Goal: Answer question/provide support: Share knowledge or assist other users

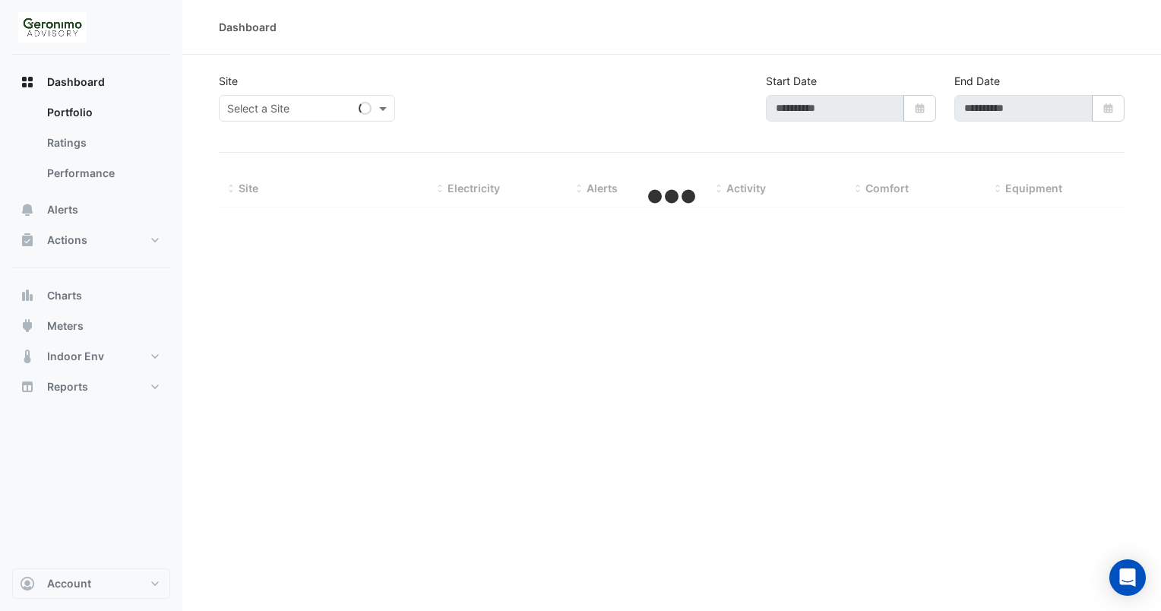
type input "**********"
select select "**"
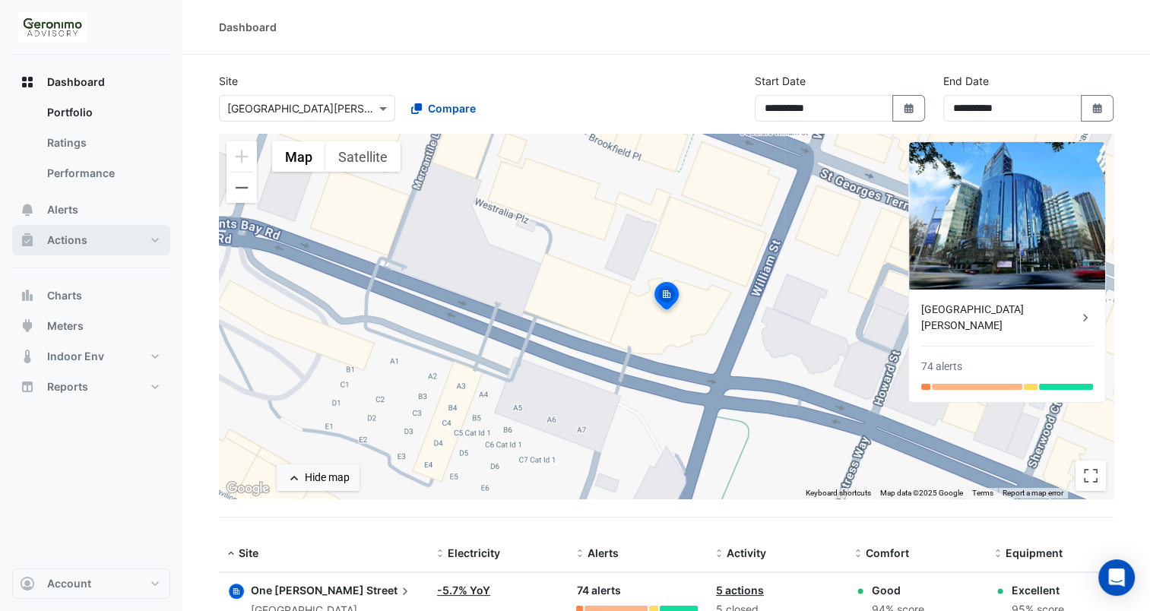
click at [81, 240] on span "Actions" at bounding box center [67, 240] width 40 height 15
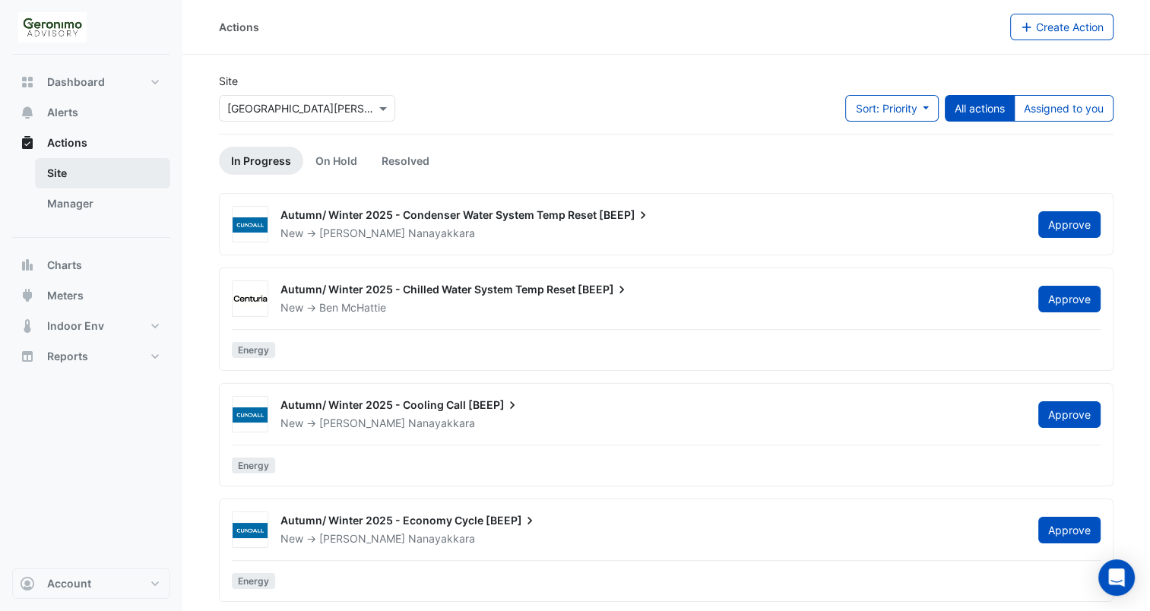
click at [68, 176] on link "Site" at bounding box center [102, 173] width 135 height 30
click at [71, 201] on link "Manager" at bounding box center [102, 203] width 135 height 30
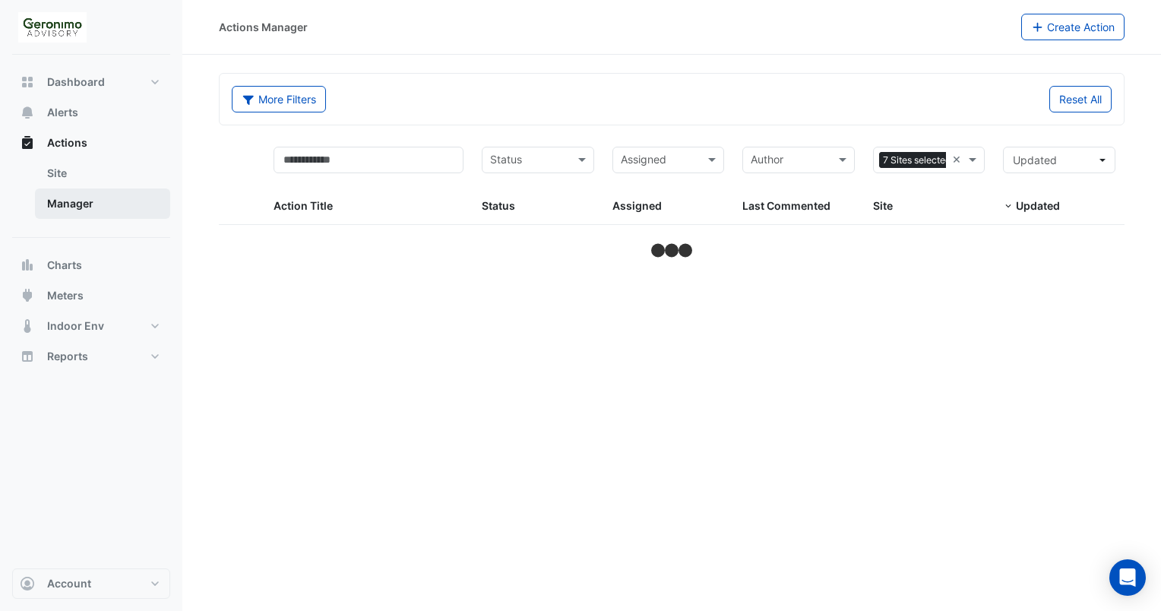
select select "**"
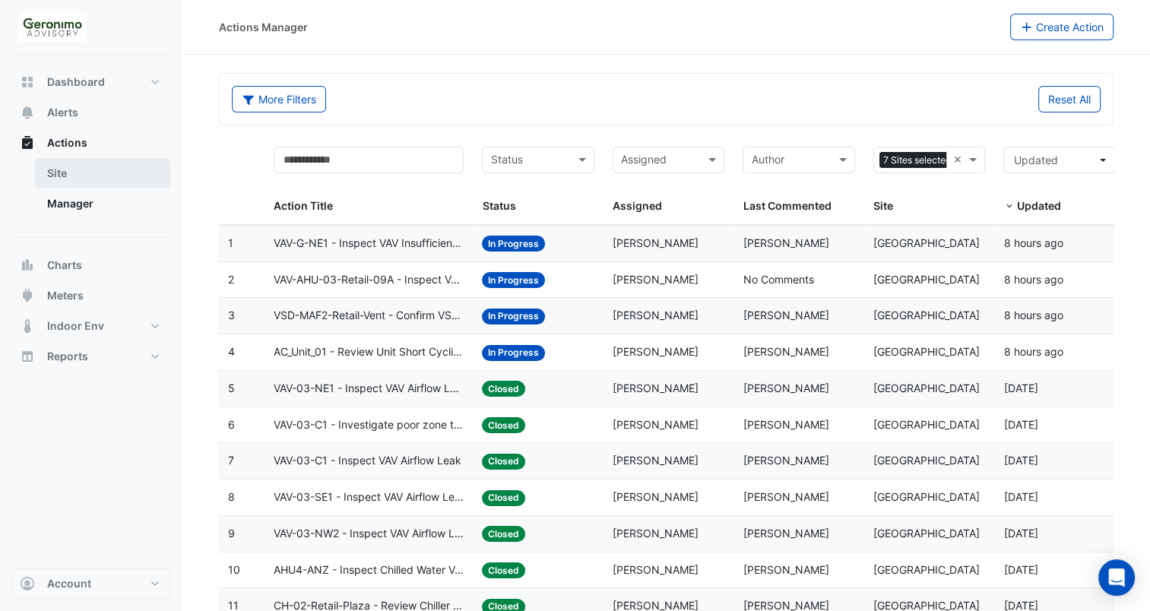
click at [70, 171] on link "Site" at bounding box center [102, 173] width 135 height 30
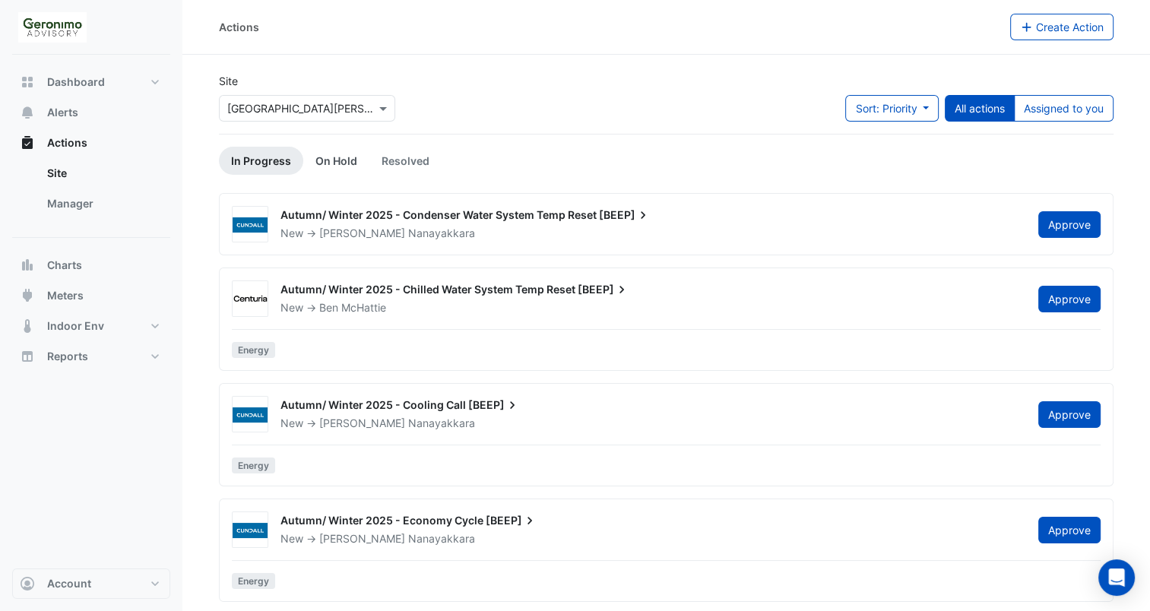
click at [340, 173] on link "On Hold" at bounding box center [336, 161] width 66 height 28
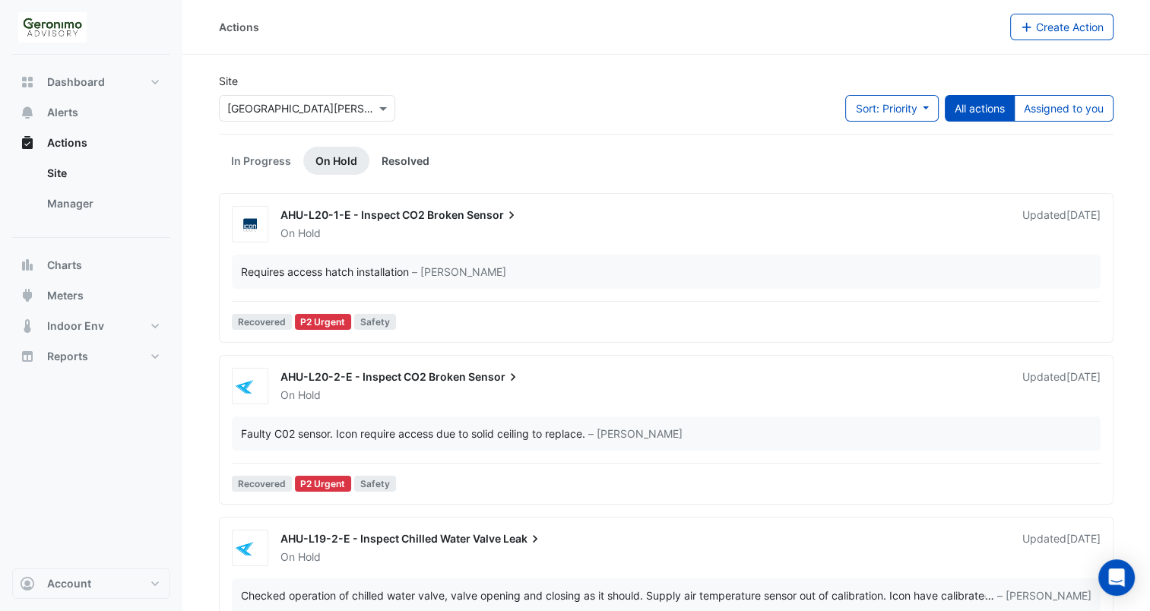
click at [397, 163] on link "Resolved" at bounding box center [405, 161] width 72 height 28
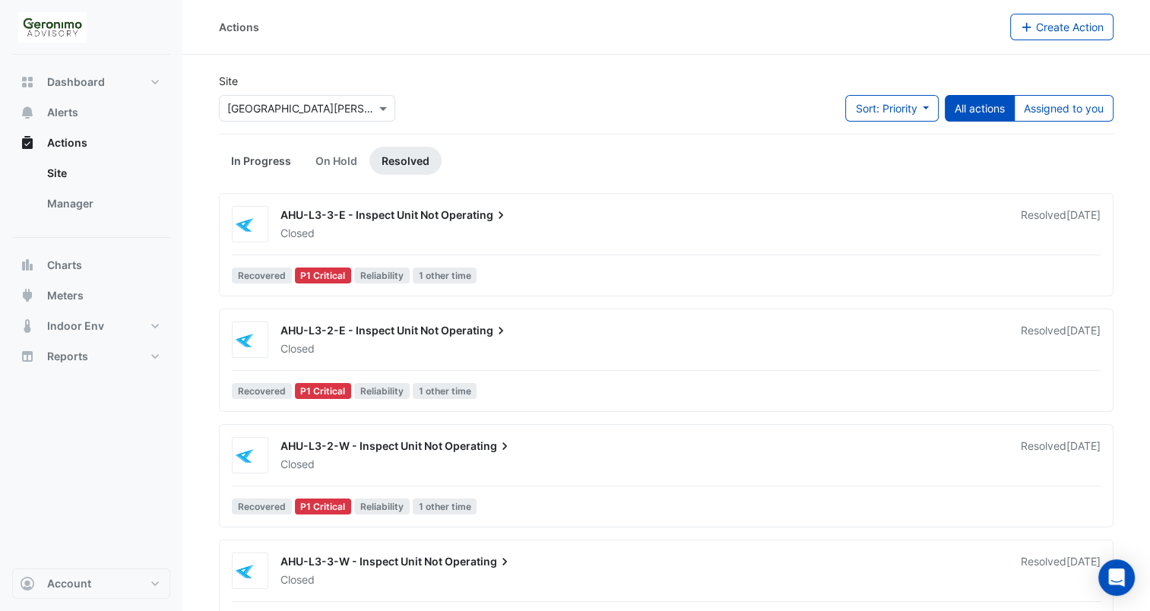
click at [264, 160] on link "In Progress" at bounding box center [261, 161] width 84 height 28
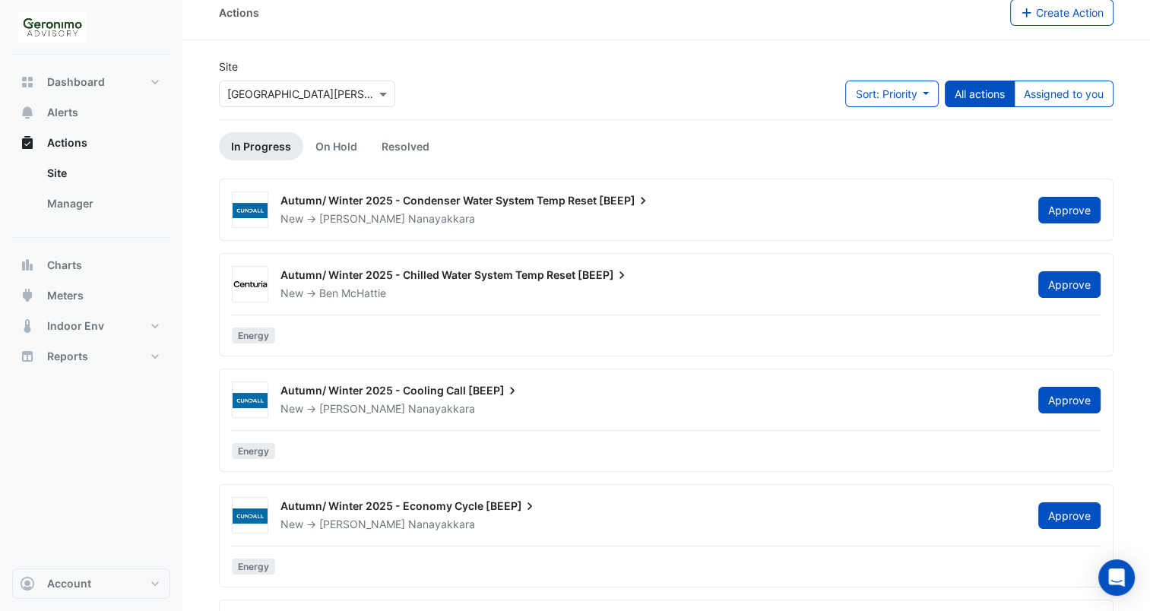
scroll to position [15, 0]
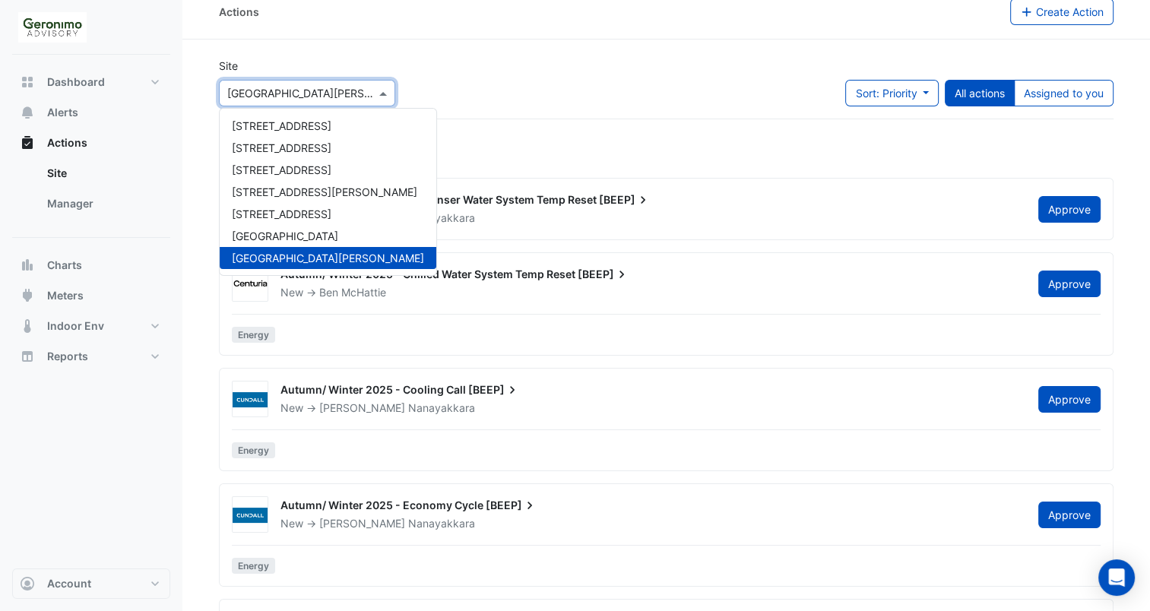
click at [383, 100] on span at bounding box center [384, 93] width 19 height 16
click at [331, 144] on span "[STREET_ADDRESS]" at bounding box center [282, 147] width 100 height 13
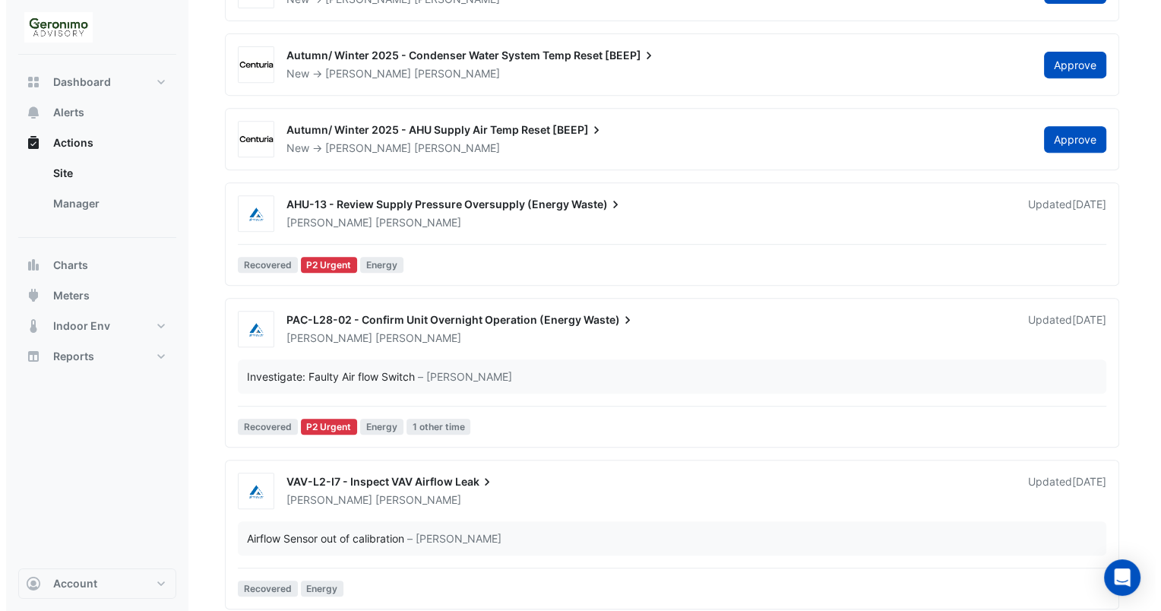
scroll to position [657, 0]
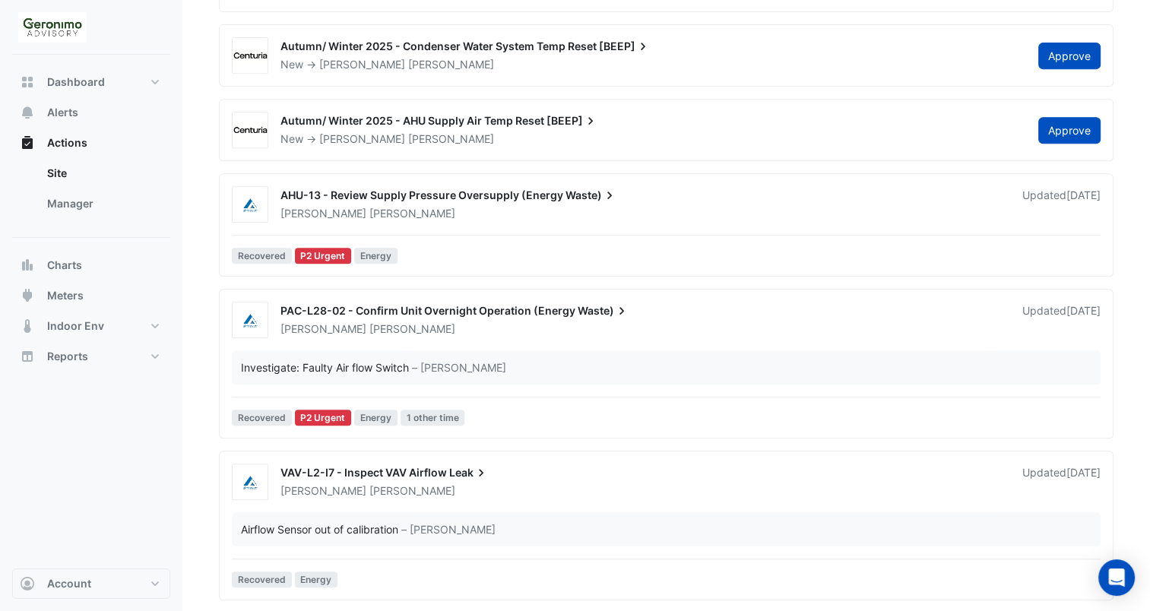
click at [346, 192] on span "AHU-13 - Review Supply Pressure Oversupply (Energy" at bounding box center [421, 194] width 283 height 13
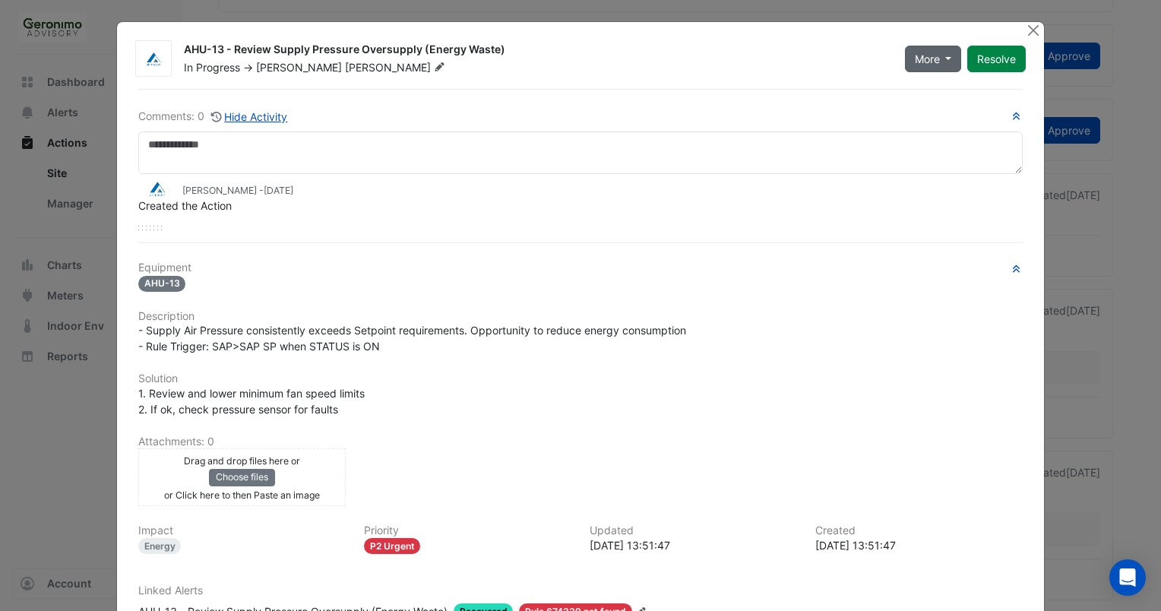
click at [935, 65] on button "More" at bounding box center [933, 59] width 57 height 27
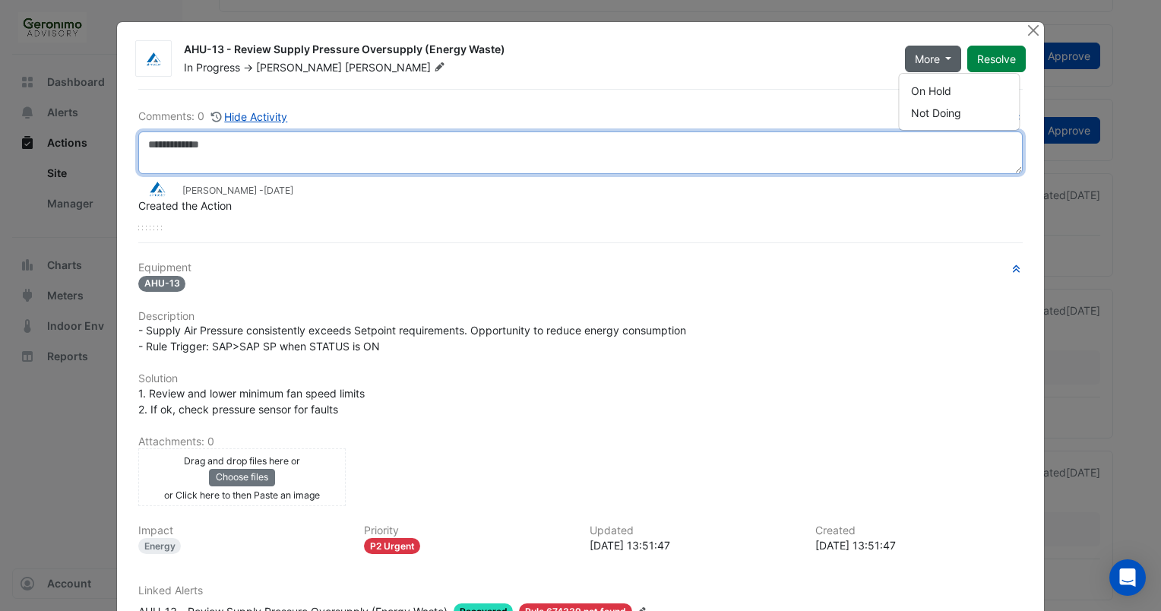
click at [342, 163] on textarea at bounding box center [580, 152] width 885 height 43
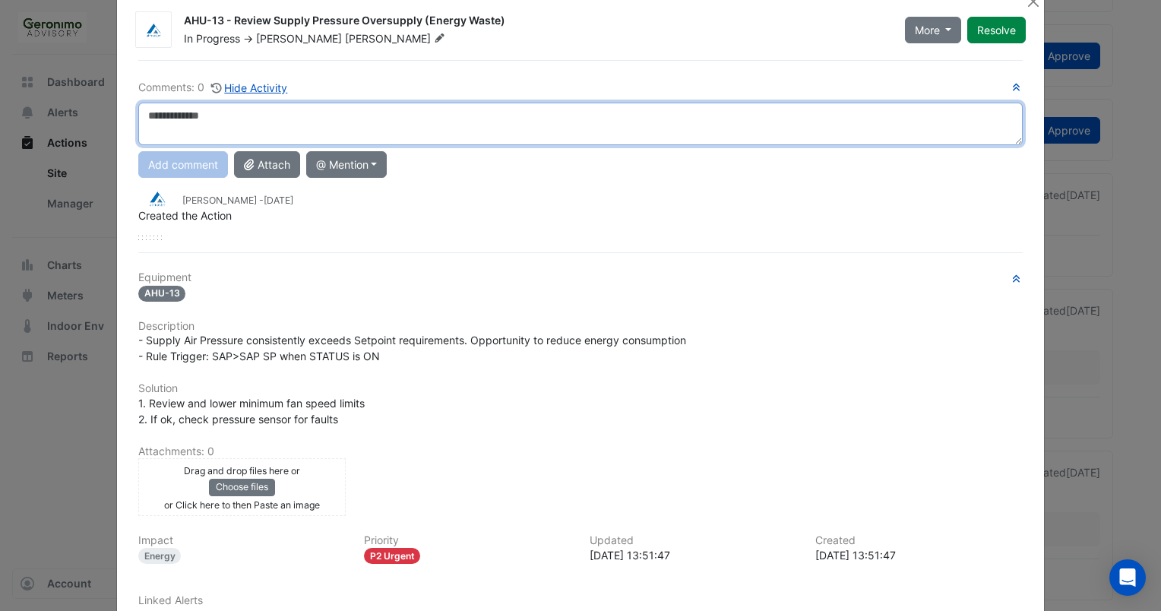
scroll to position [32, 0]
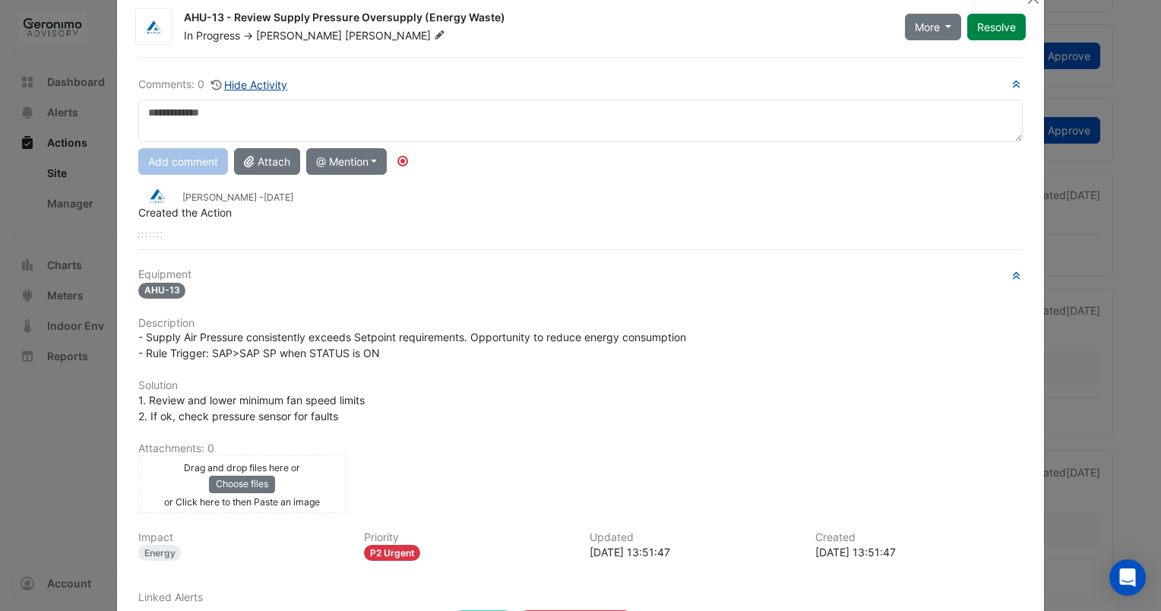
click at [238, 80] on button "Hide Activity" at bounding box center [250, 84] width 78 height 17
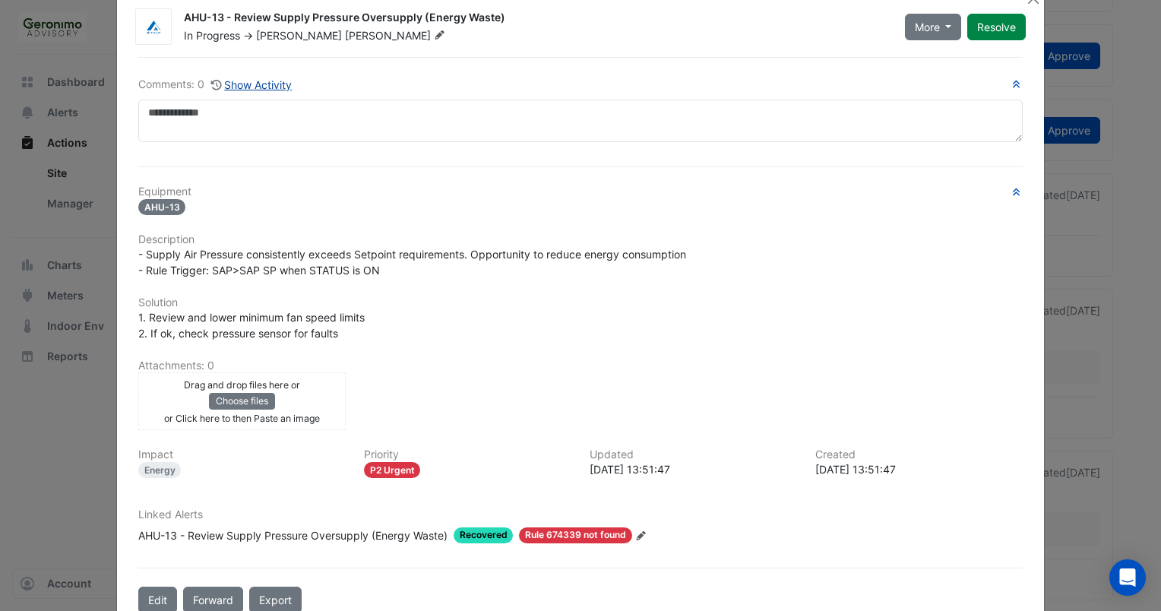
click at [238, 80] on button "Show Activity" at bounding box center [252, 84] width 83 height 17
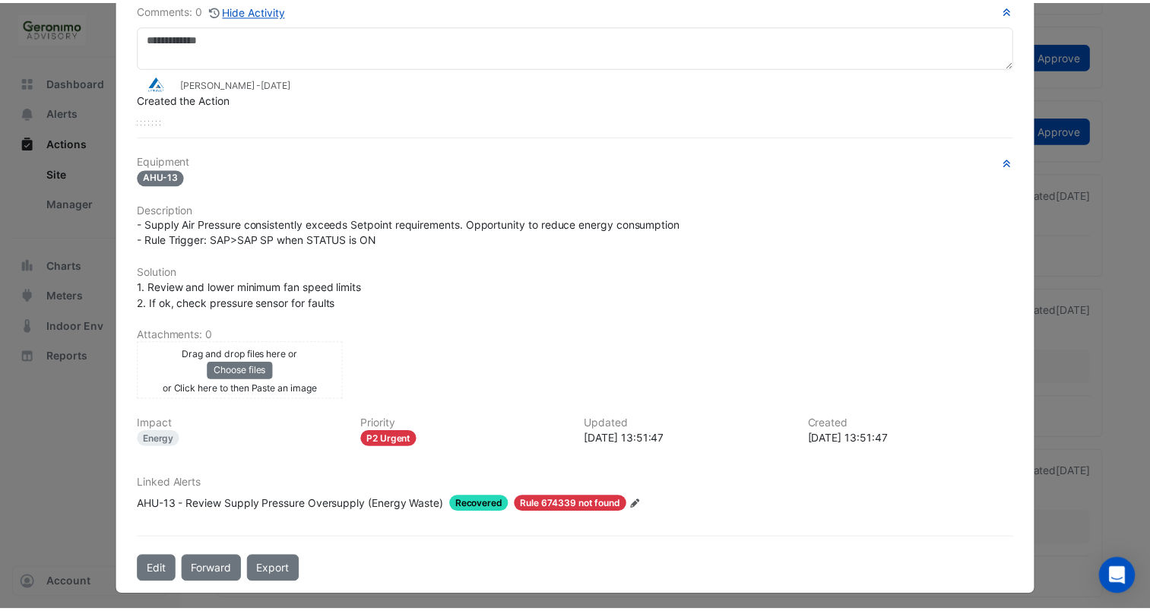
scroll to position [0, 0]
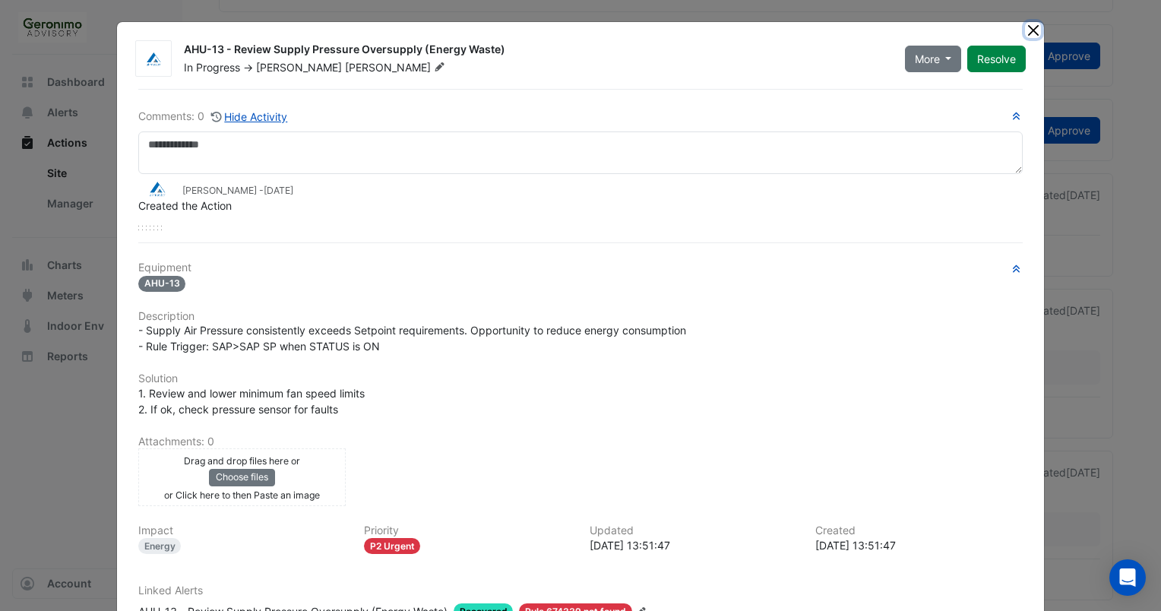
click at [1025, 35] on button "Close" at bounding box center [1033, 30] width 16 height 16
